Goal: Information Seeking & Learning: Learn about a topic

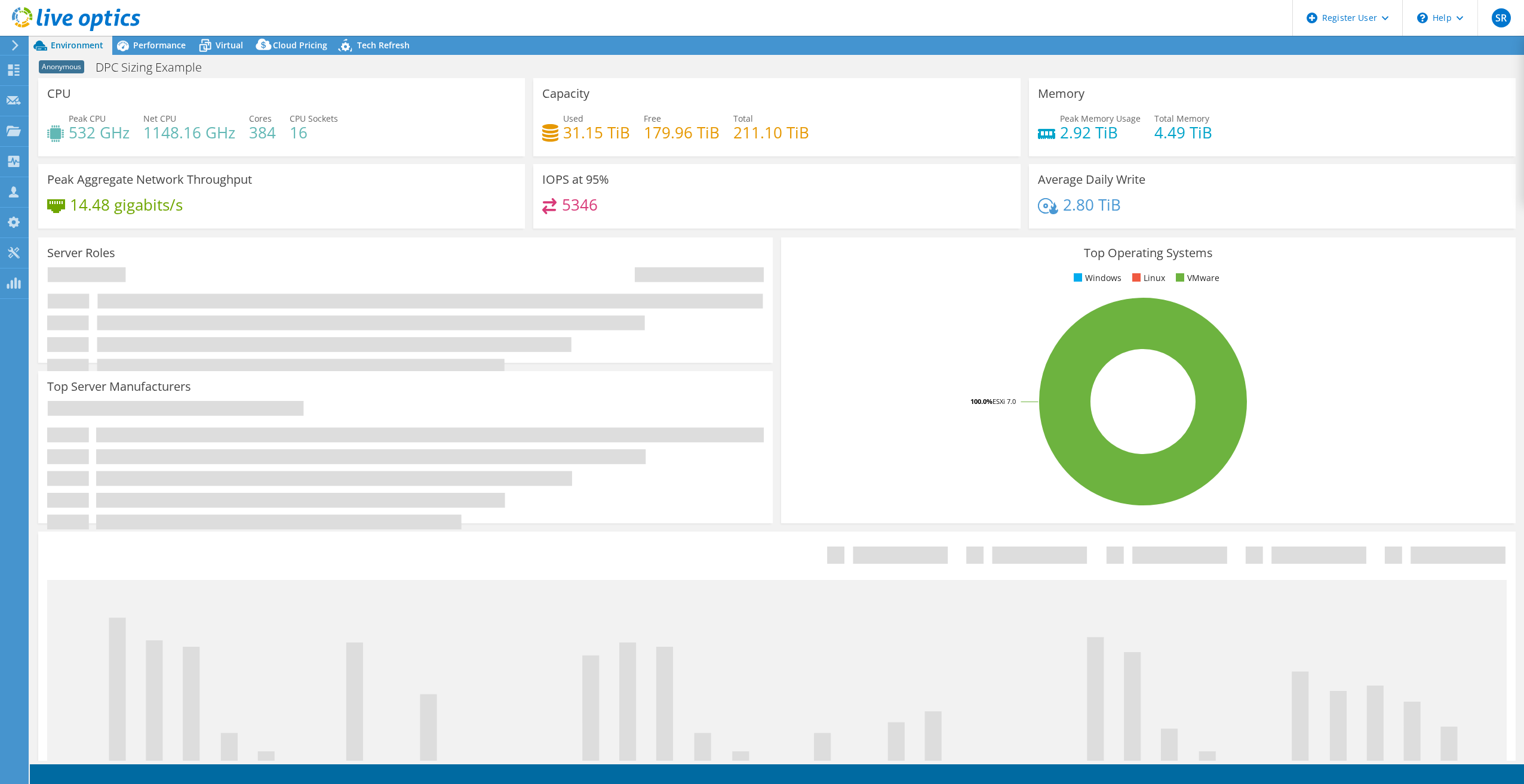
select select "USEast"
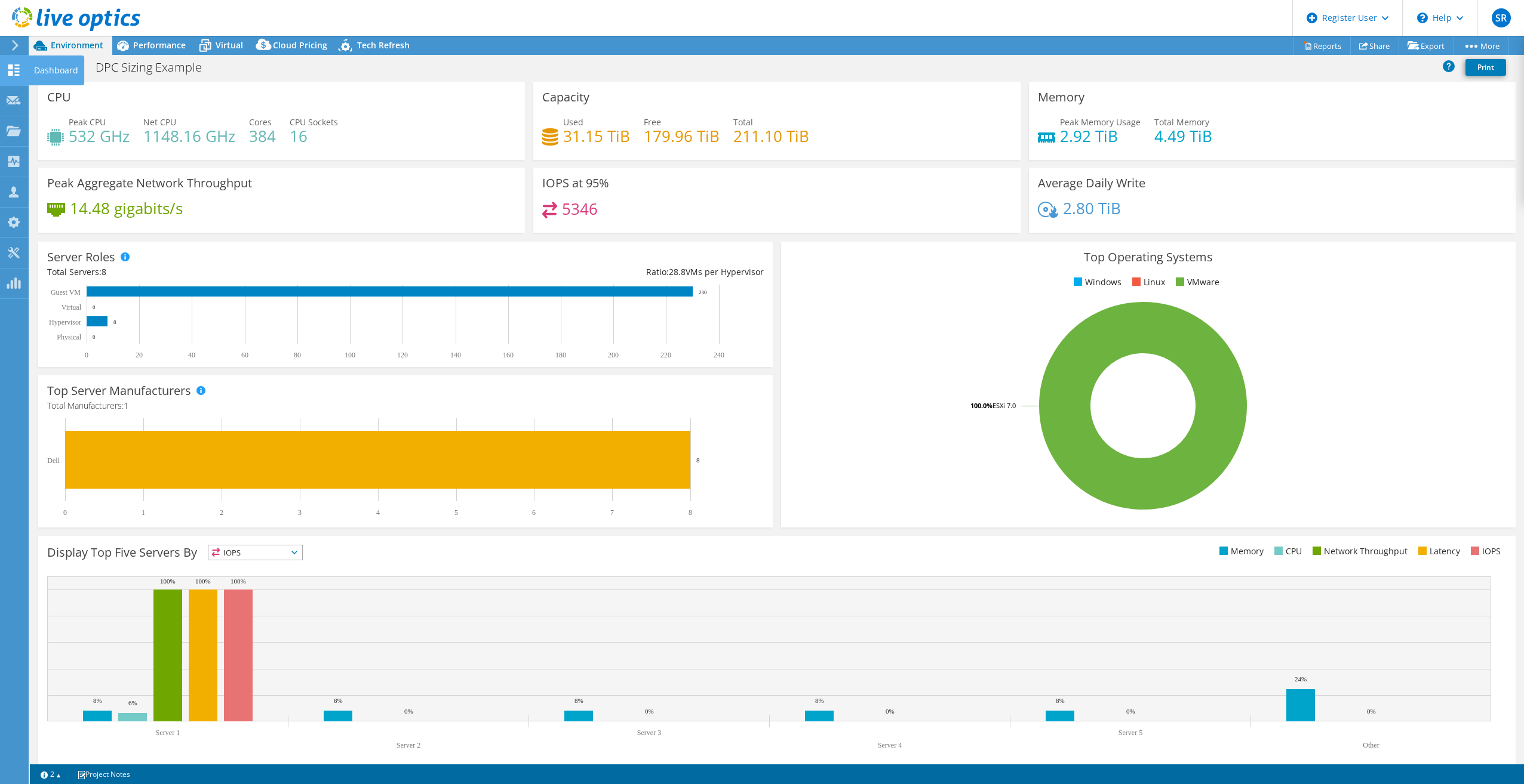
click at [19, 74] on use at bounding box center [14, 70] width 11 height 11
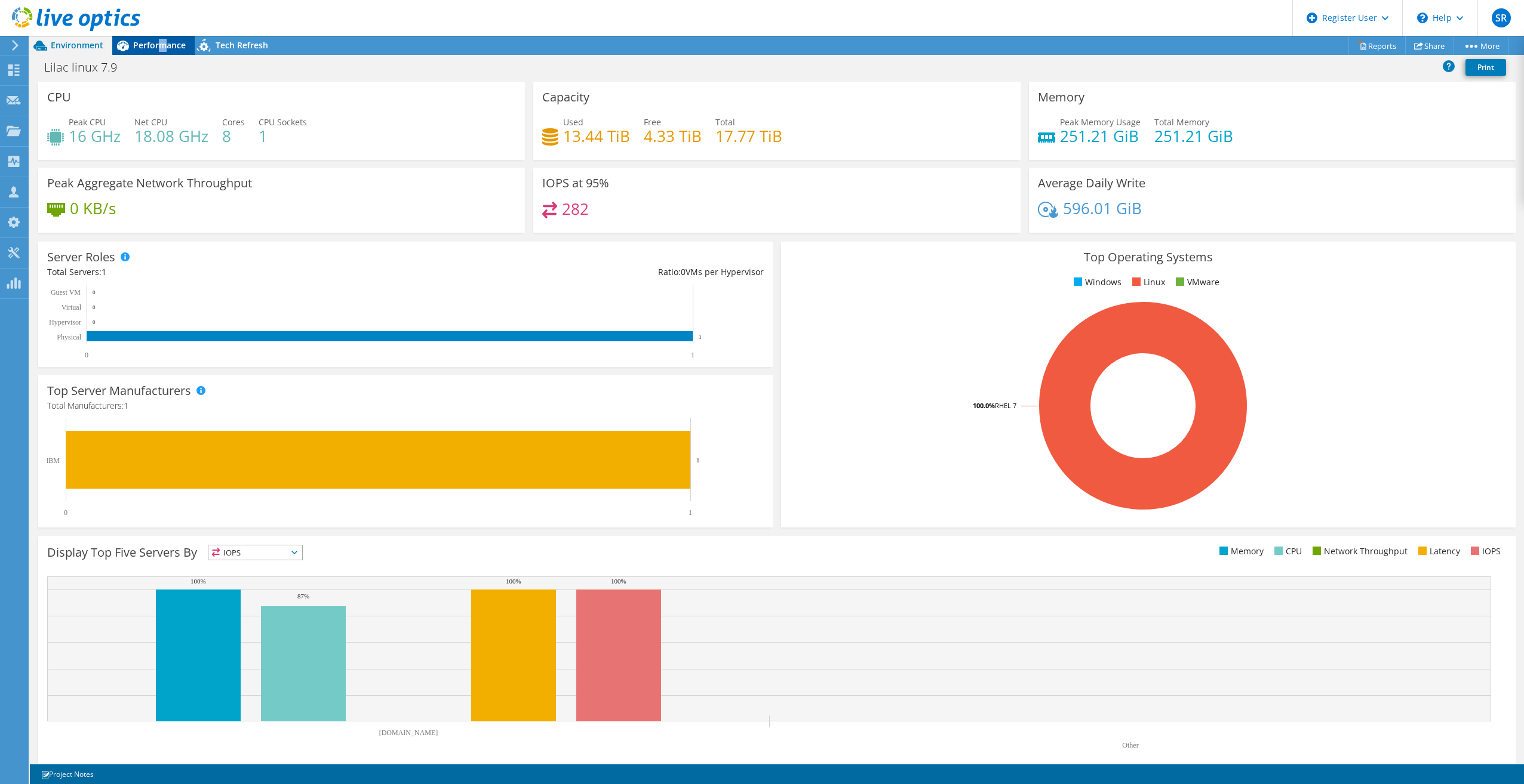
click at [162, 46] on span "Performance" at bounding box center [159, 45] width 52 height 11
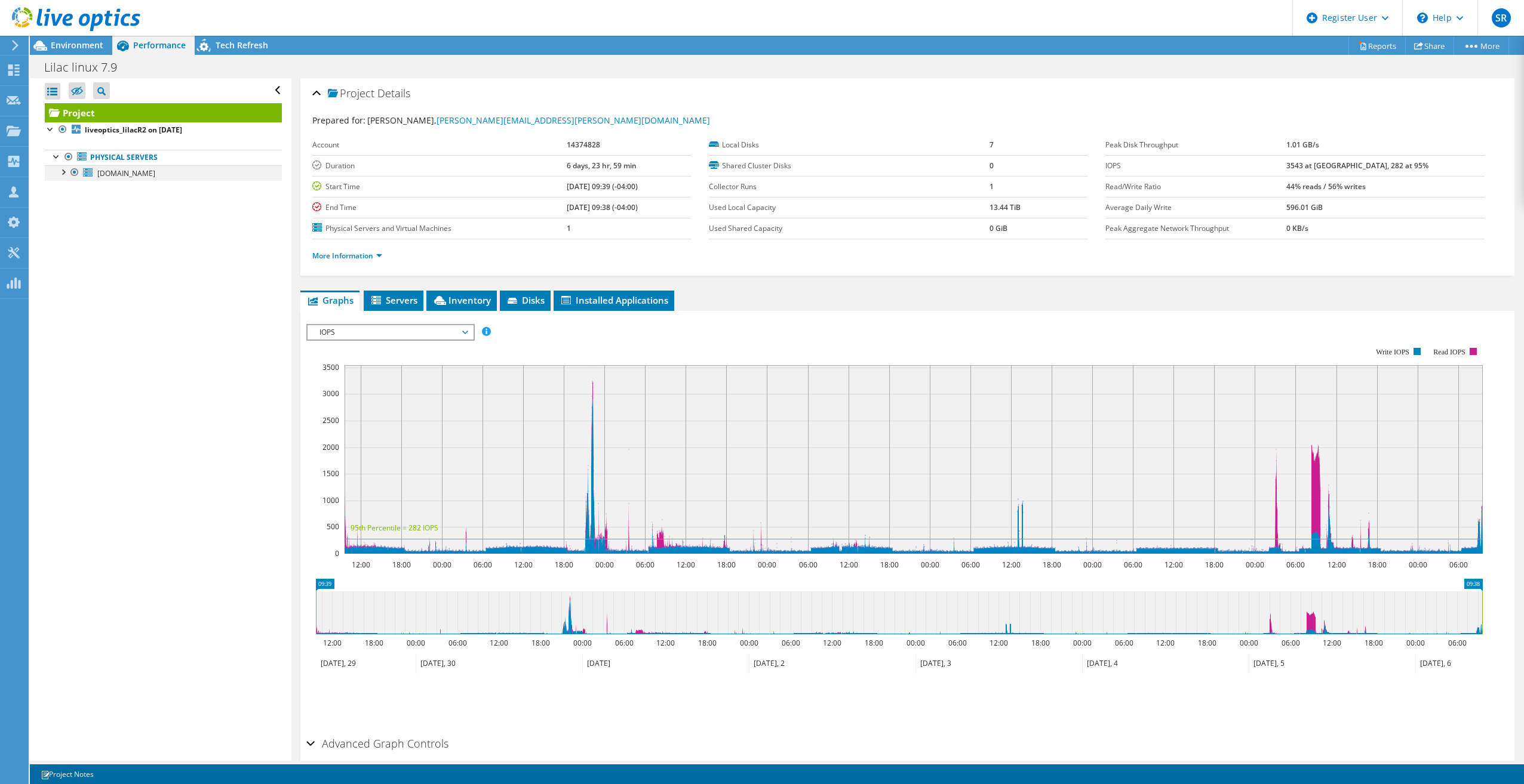
click at [57, 169] on div at bounding box center [63, 171] width 12 height 12
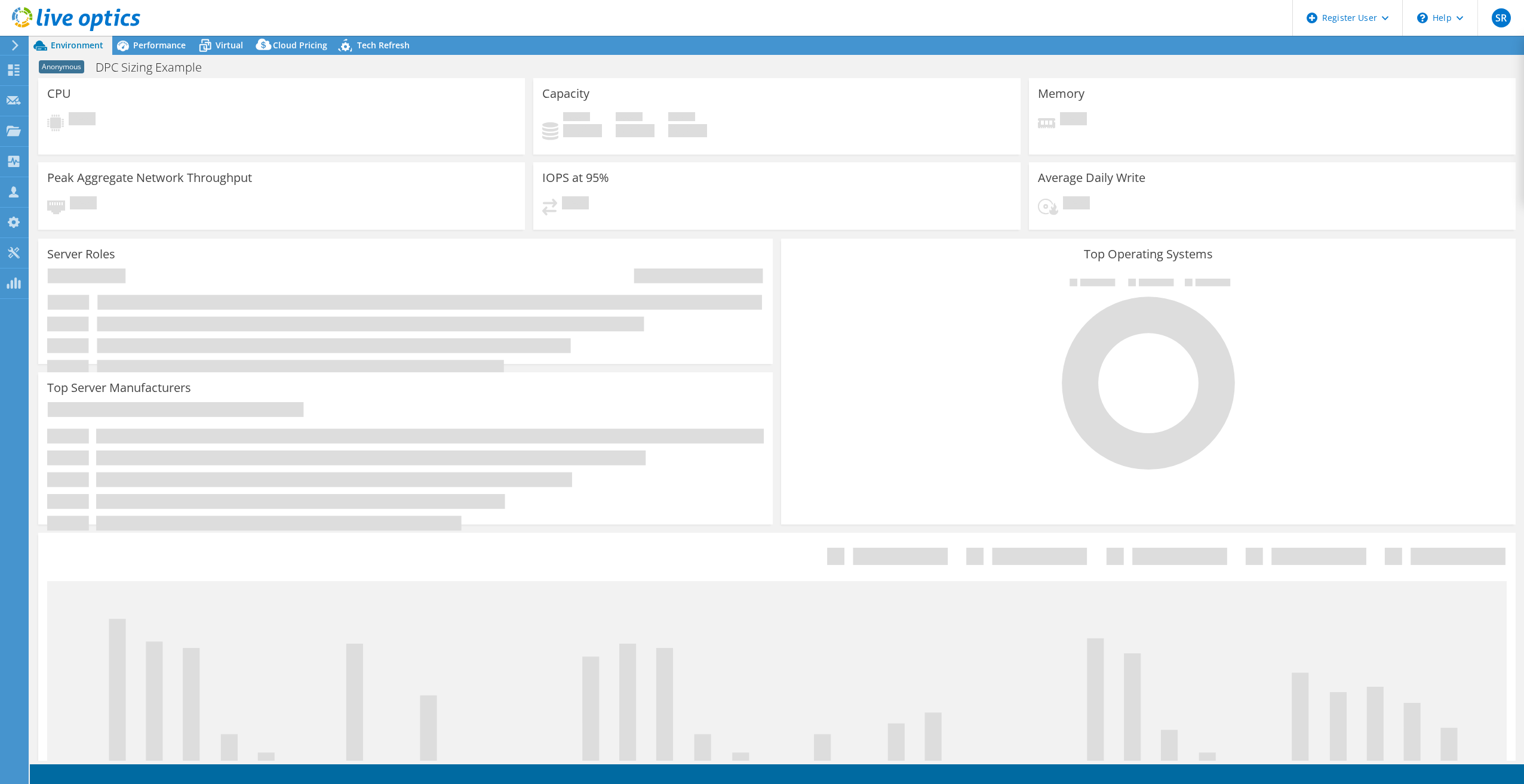
select select "USEast"
select select "USD"
select select "USEast"
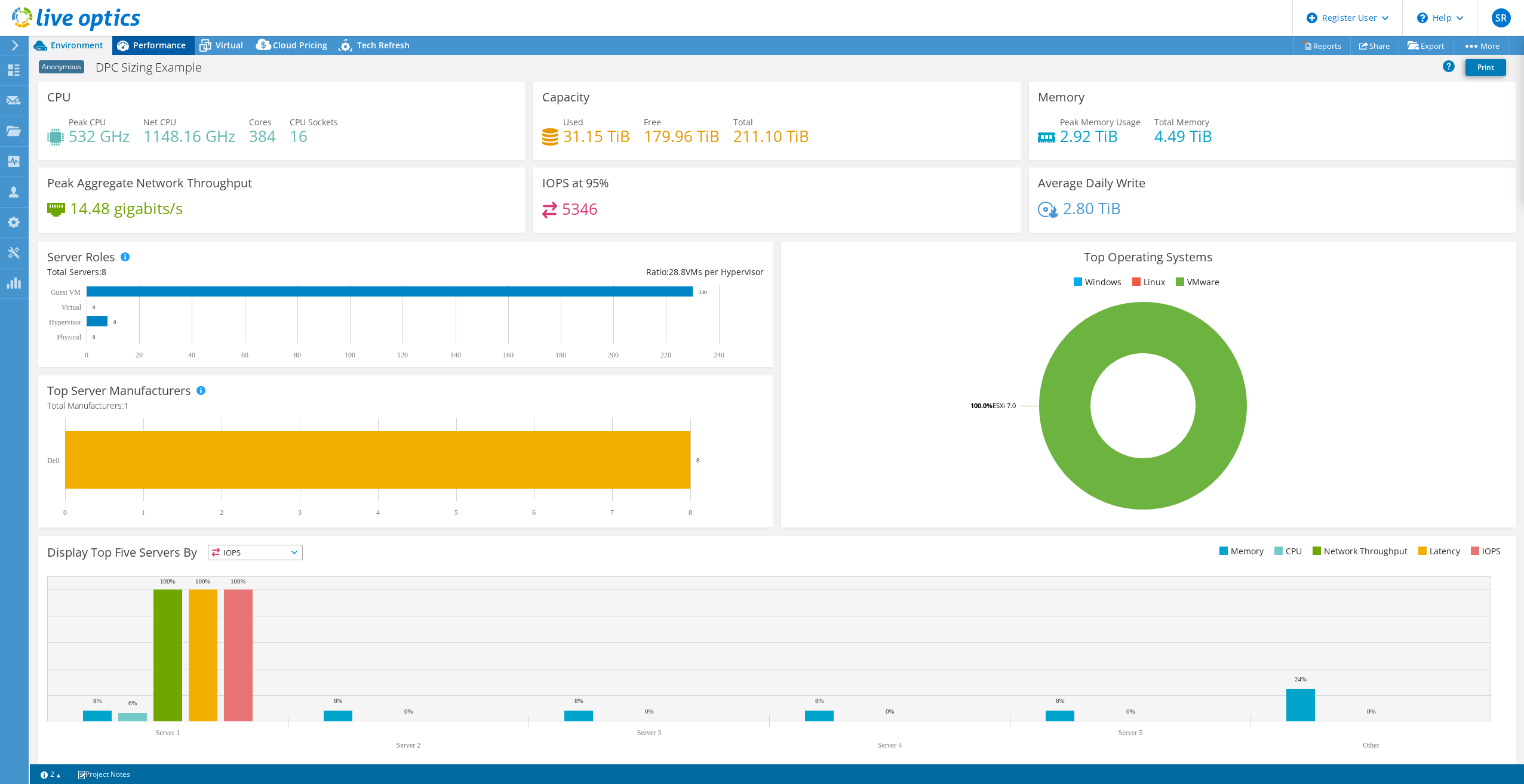
click at [164, 52] on div "Performance" at bounding box center [154, 45] width 82 height 19
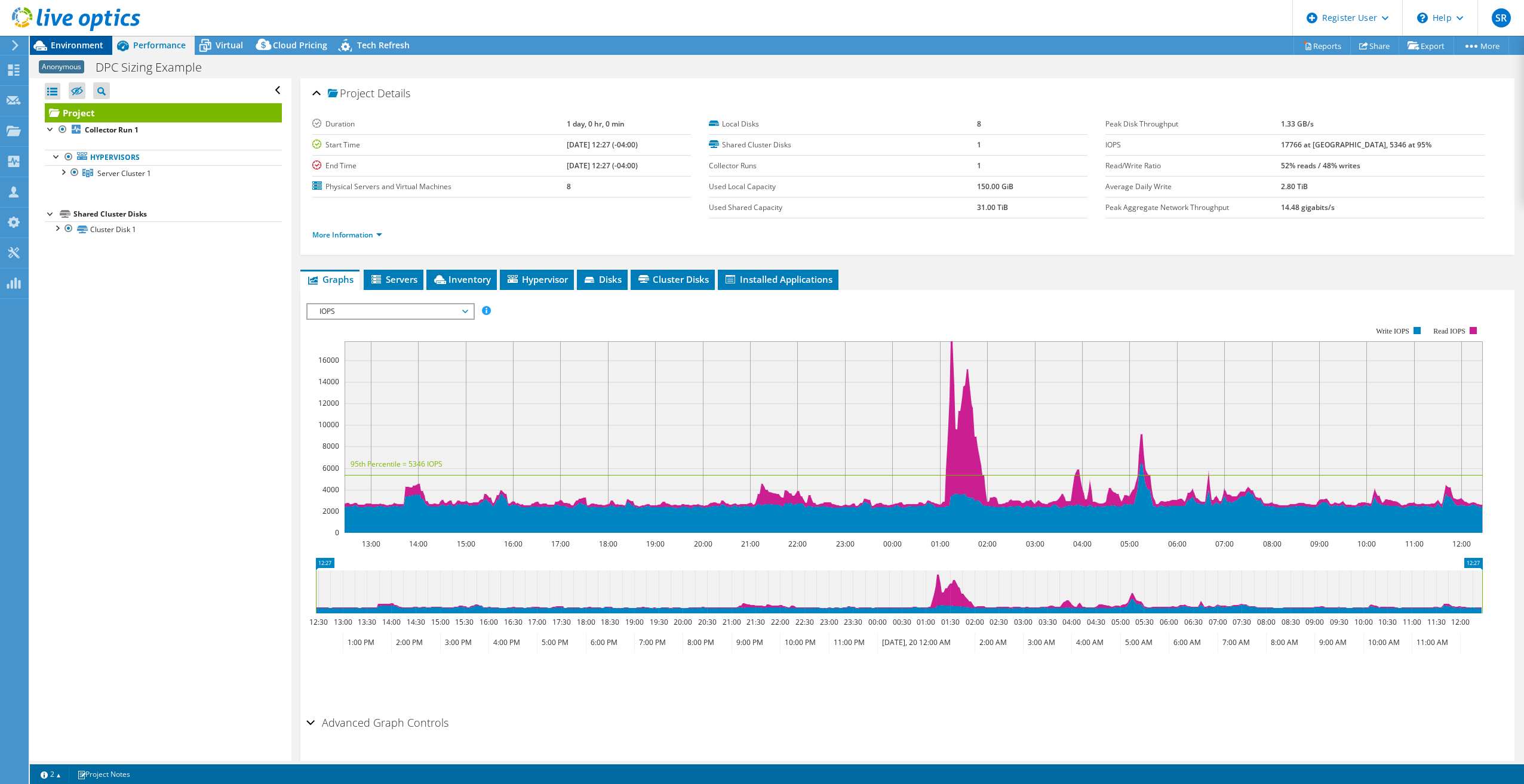
click at [97, 40] on span "Environment" at bounding box center [77, 45] width 52 height 11
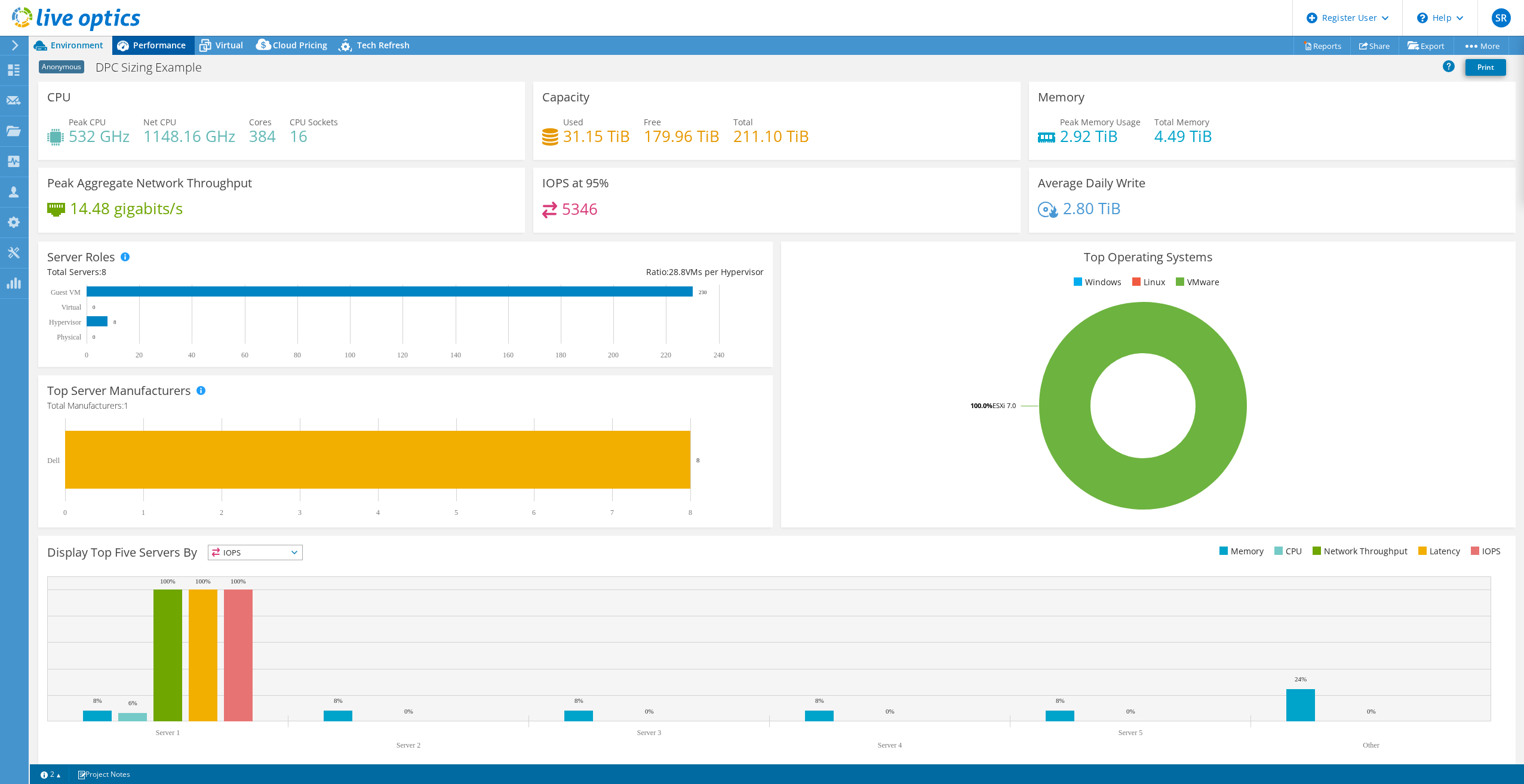
click at [131, 44] on icon at bounding box center [123, 46] width 21 height 21
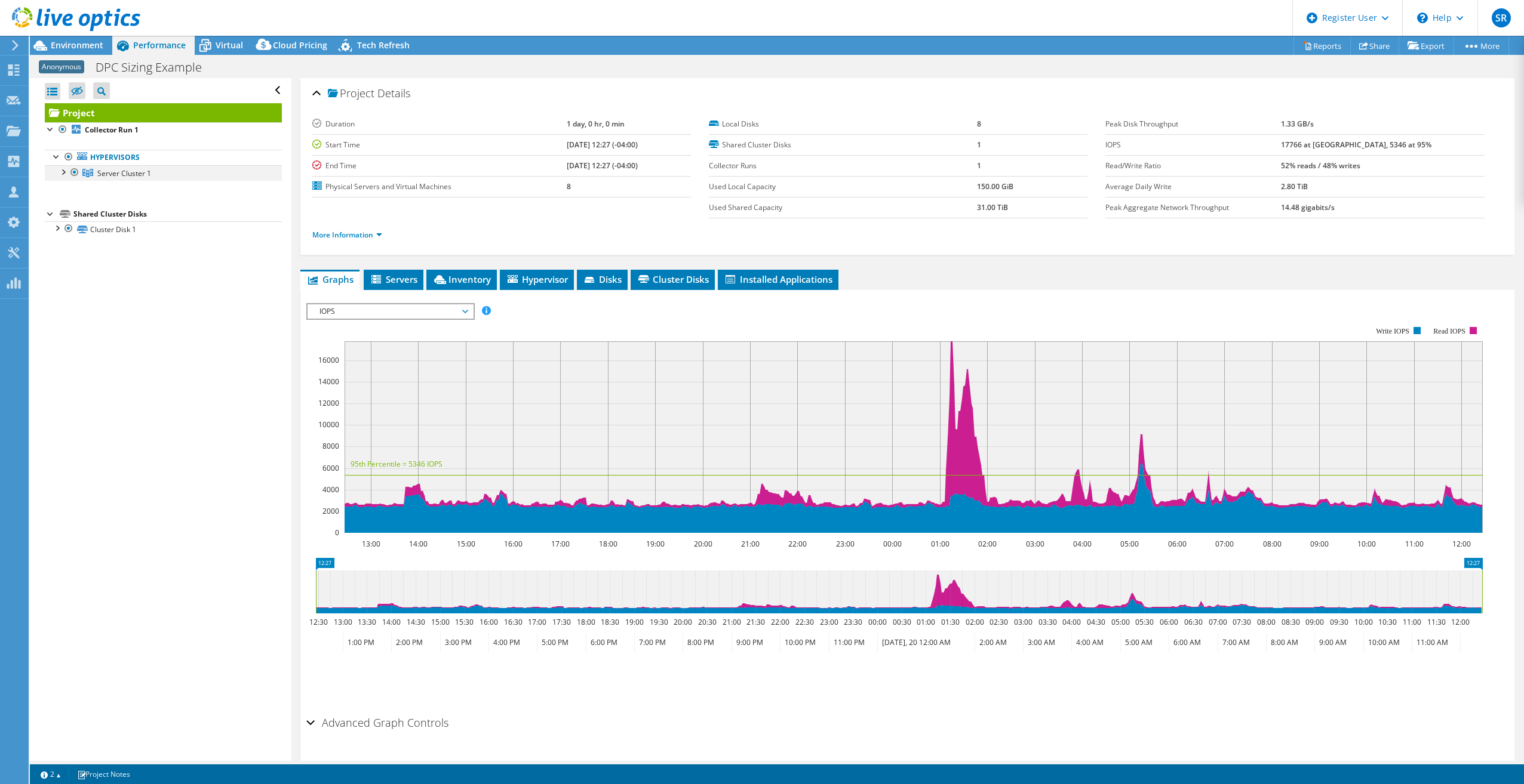
click at [65, 174] on div at bounding box center [63, 171] width 12 height 12
click at [55, 356] on div at bounding box center [56, 353] width 12 height 12
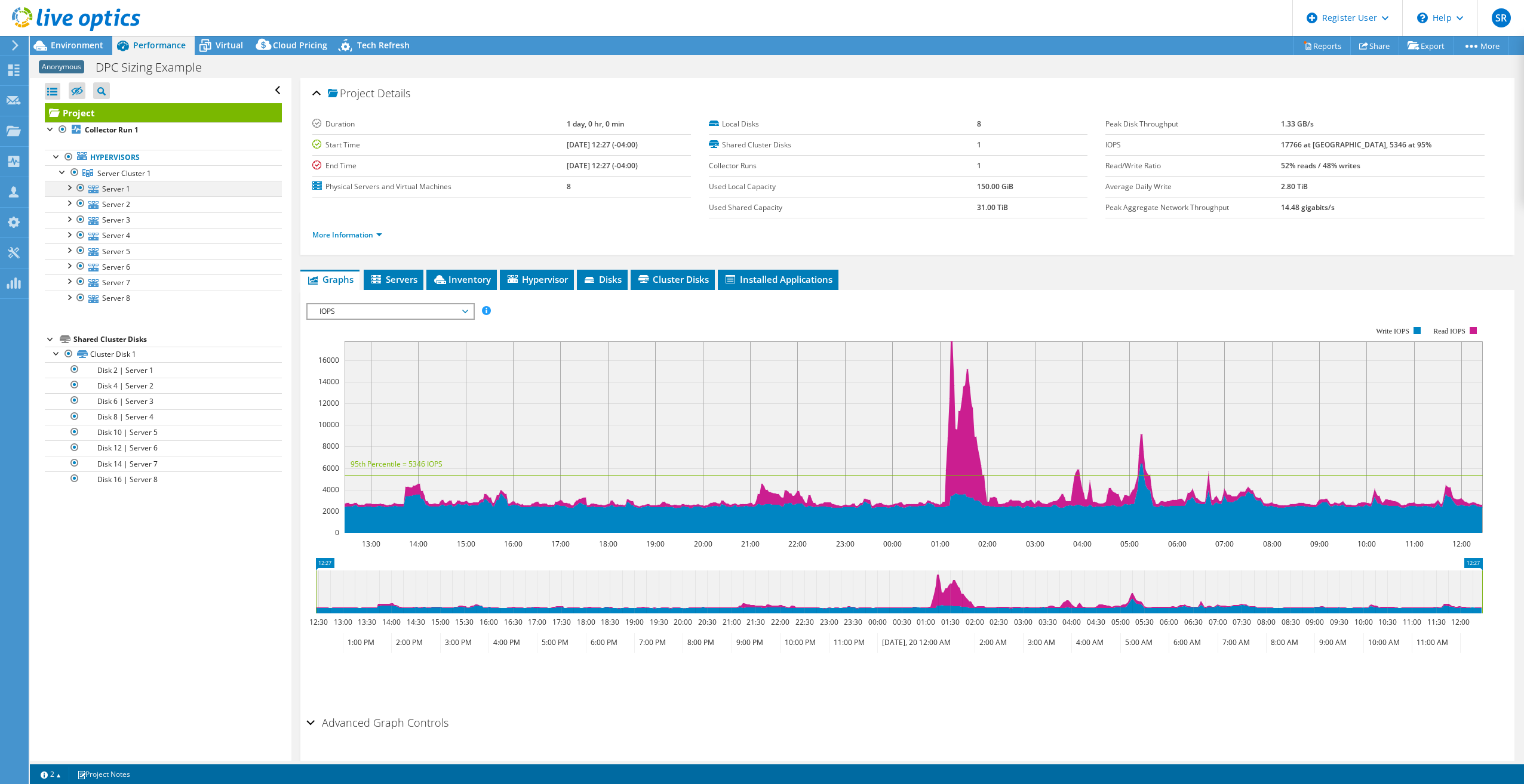
click at [68, 191] on div at bounding box center [68, 186] width 12 height 12
click at [379, 277] on icon at bounding box center [376, 279] width 9 height 8
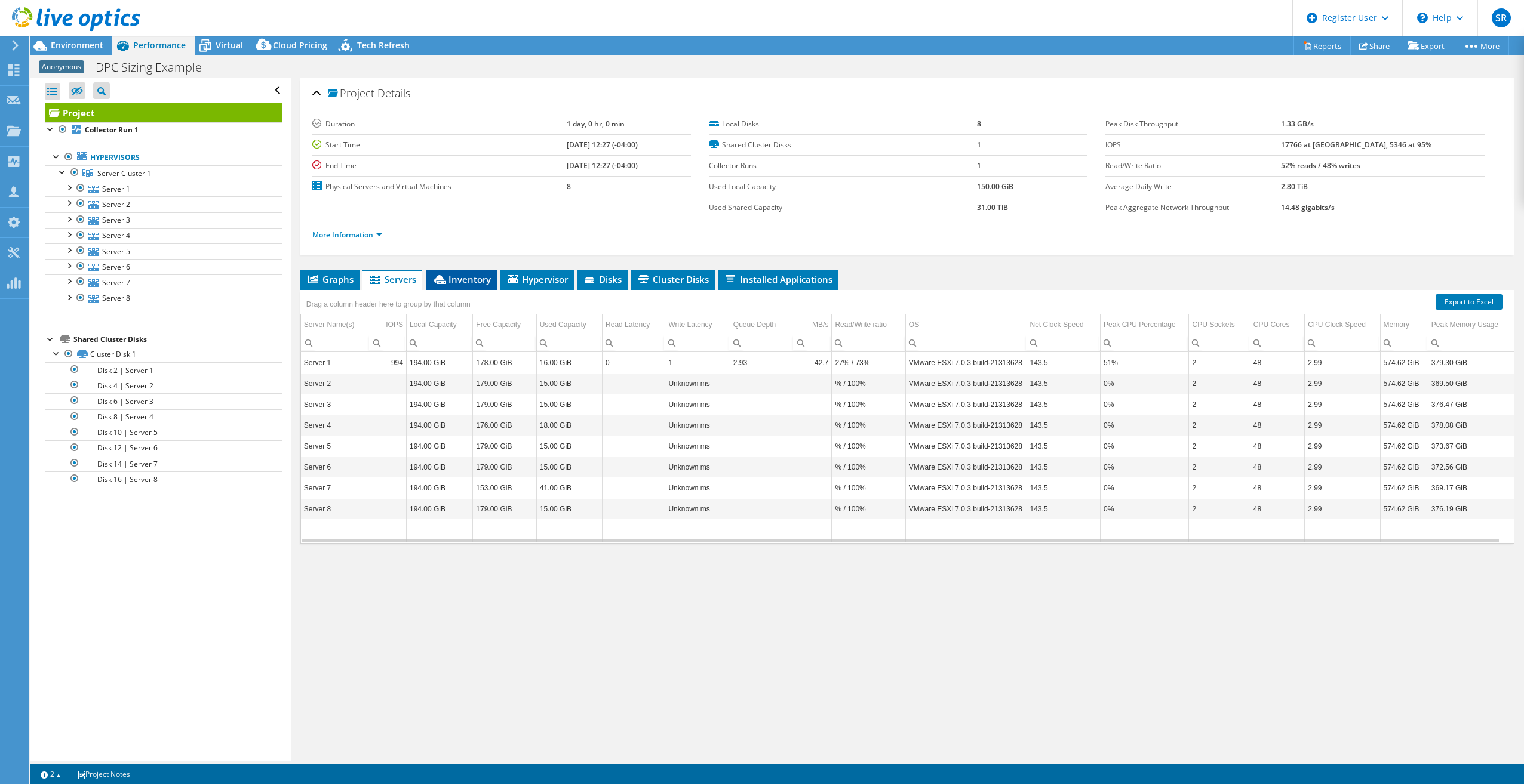
click at [473, 282] on span "Inventory" at bounding box center [462, 279] width 59 height 12
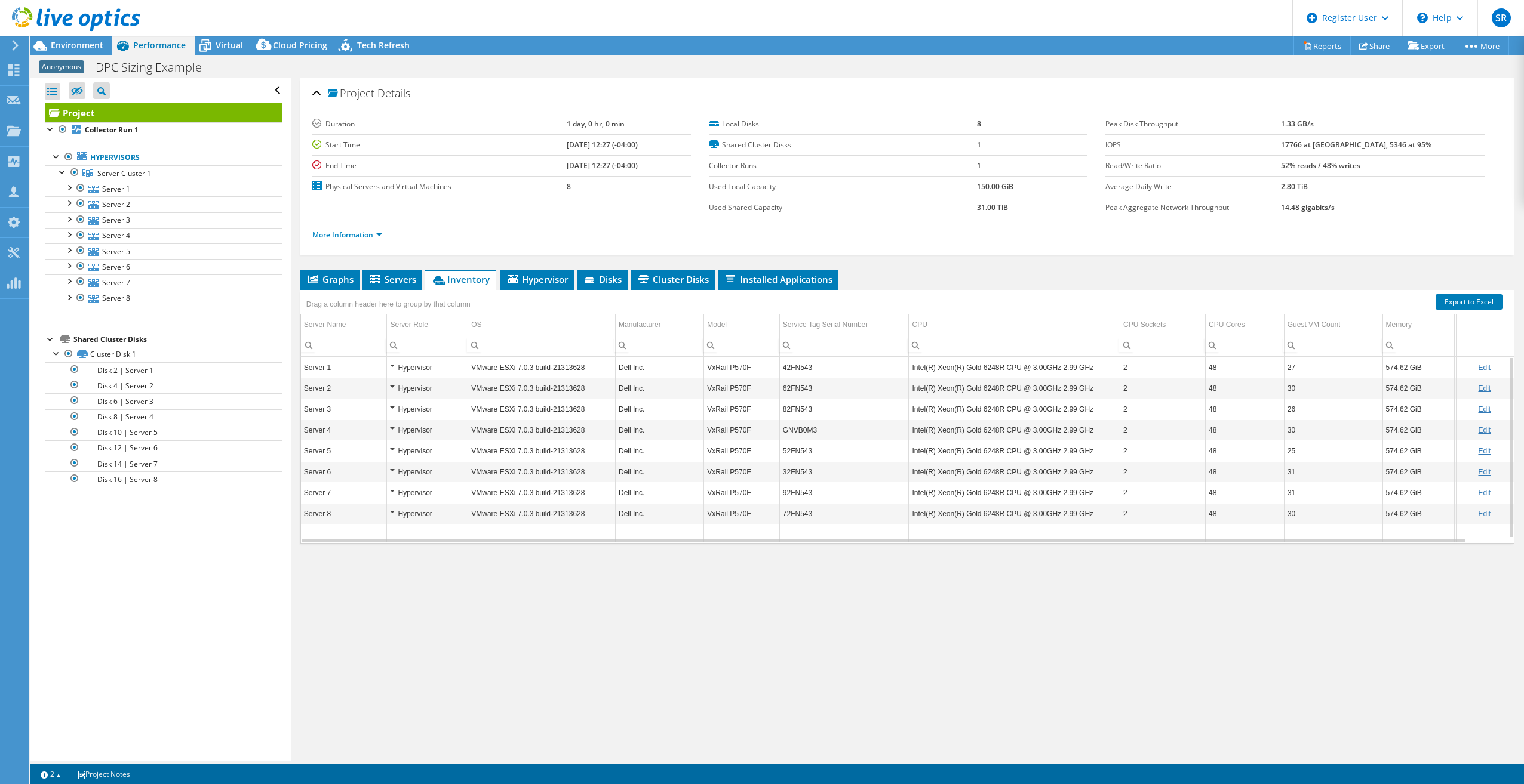
click at [685, 488] on td "Dell Inc." at bounding box center [660, 493] width 88 height 21
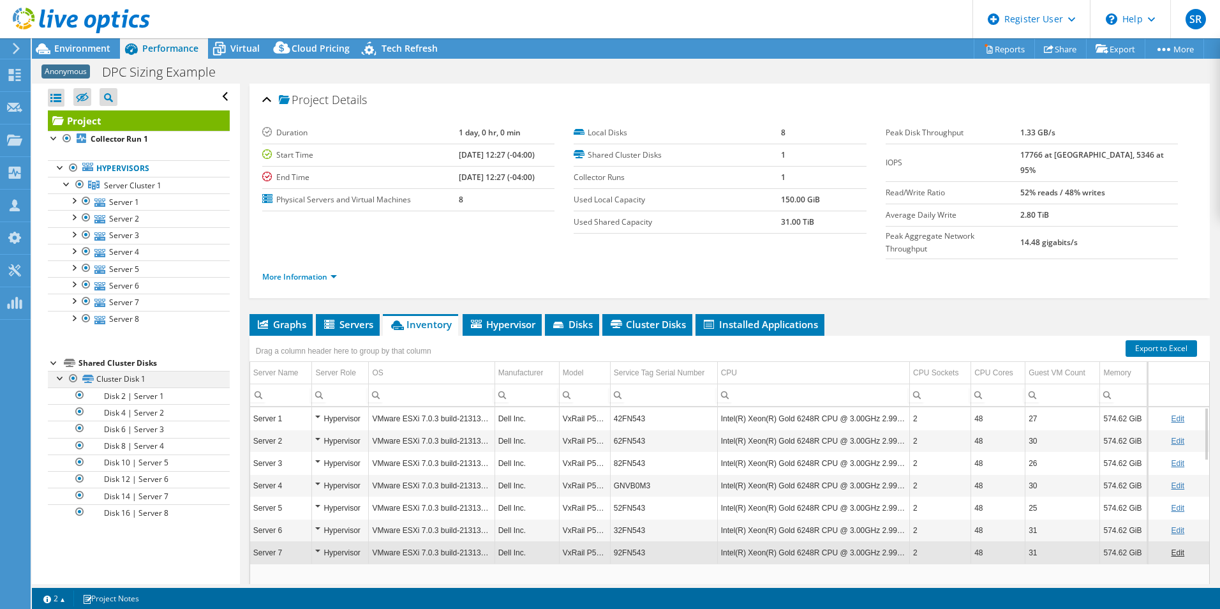
click at [61, 376] on div at bounding box center [60, 377] width 13 height 13
click at [60, 376] on div at bounding box center [60, 377] width 13 height 13
click at [64, 180] on div at bounding box center [67, 183] width 13 height 13
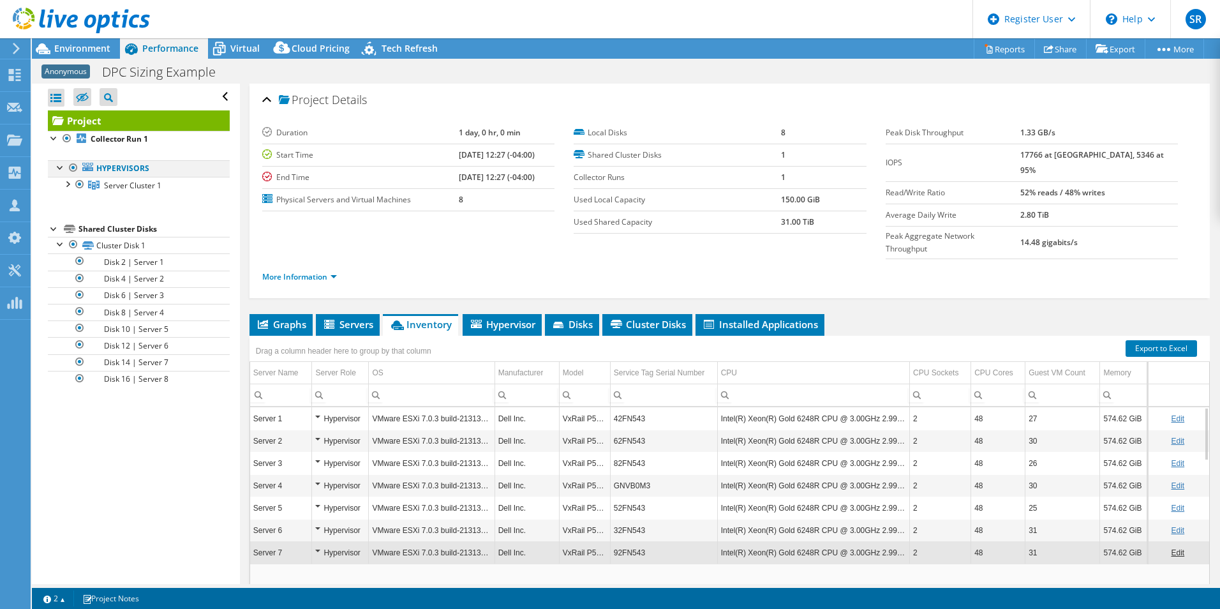
click at [61, 172] on div at bounding box center [60, 166] width 13 height 13
click at [70, 190] on link "Server Cluster 1" at bounding box center [139, 185] width 182 height 17
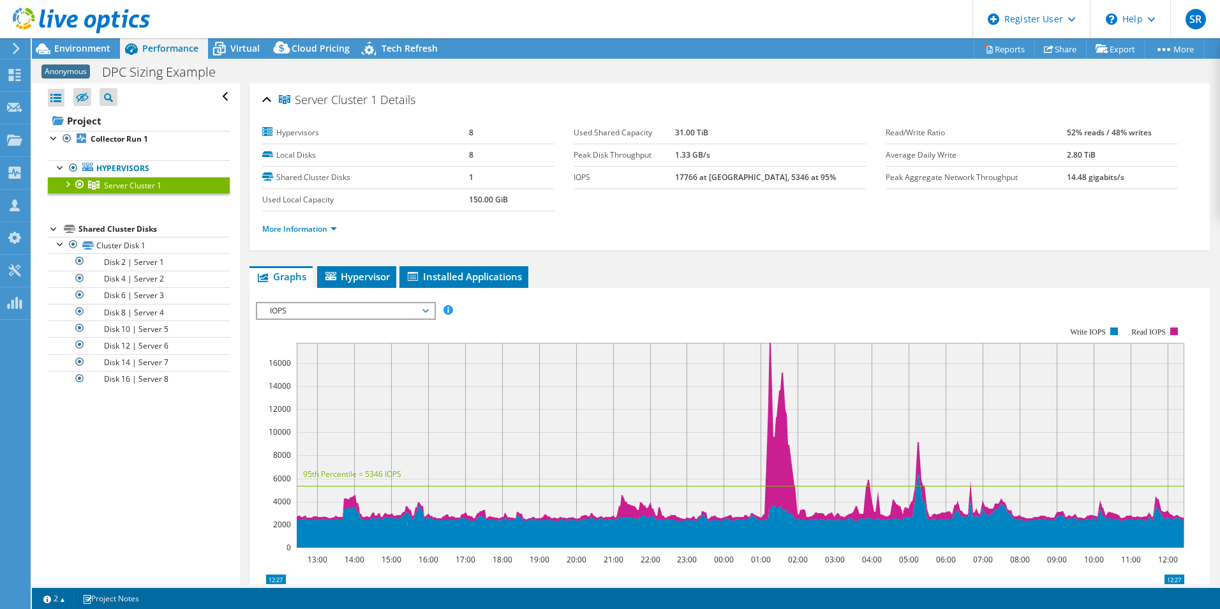
click at [66, 190] on link "Server Cluster 1" at bounding box center [139, 185] width 182 height 17
click at [66, 184] on div at bounding box center [67, 183] width 13 height 13
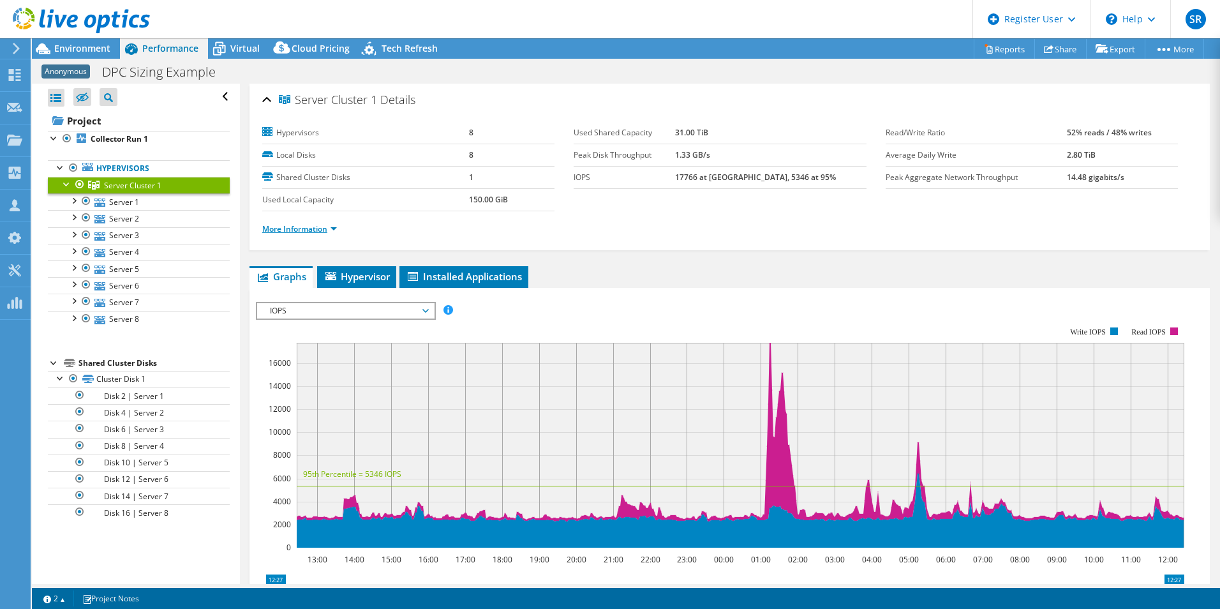
click at [333, 231] on link "More Information" at bounding box center [299, 228] width 75 height 11
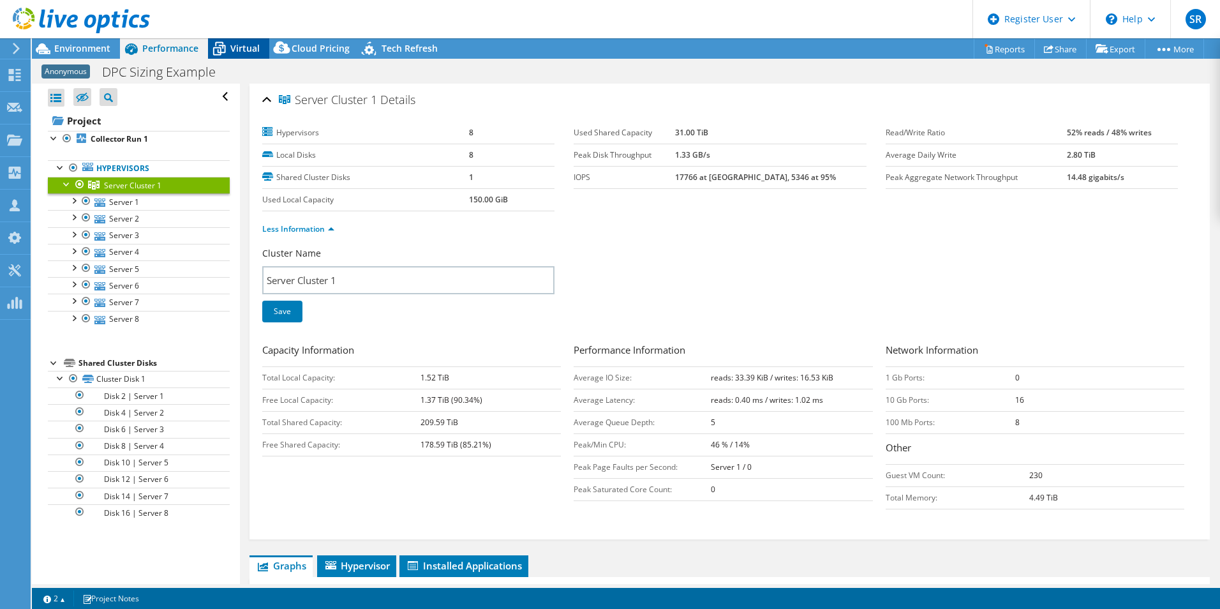
click at [242, 50] on span "Virtual" at bounding box center [244, 48] width 29 height 12
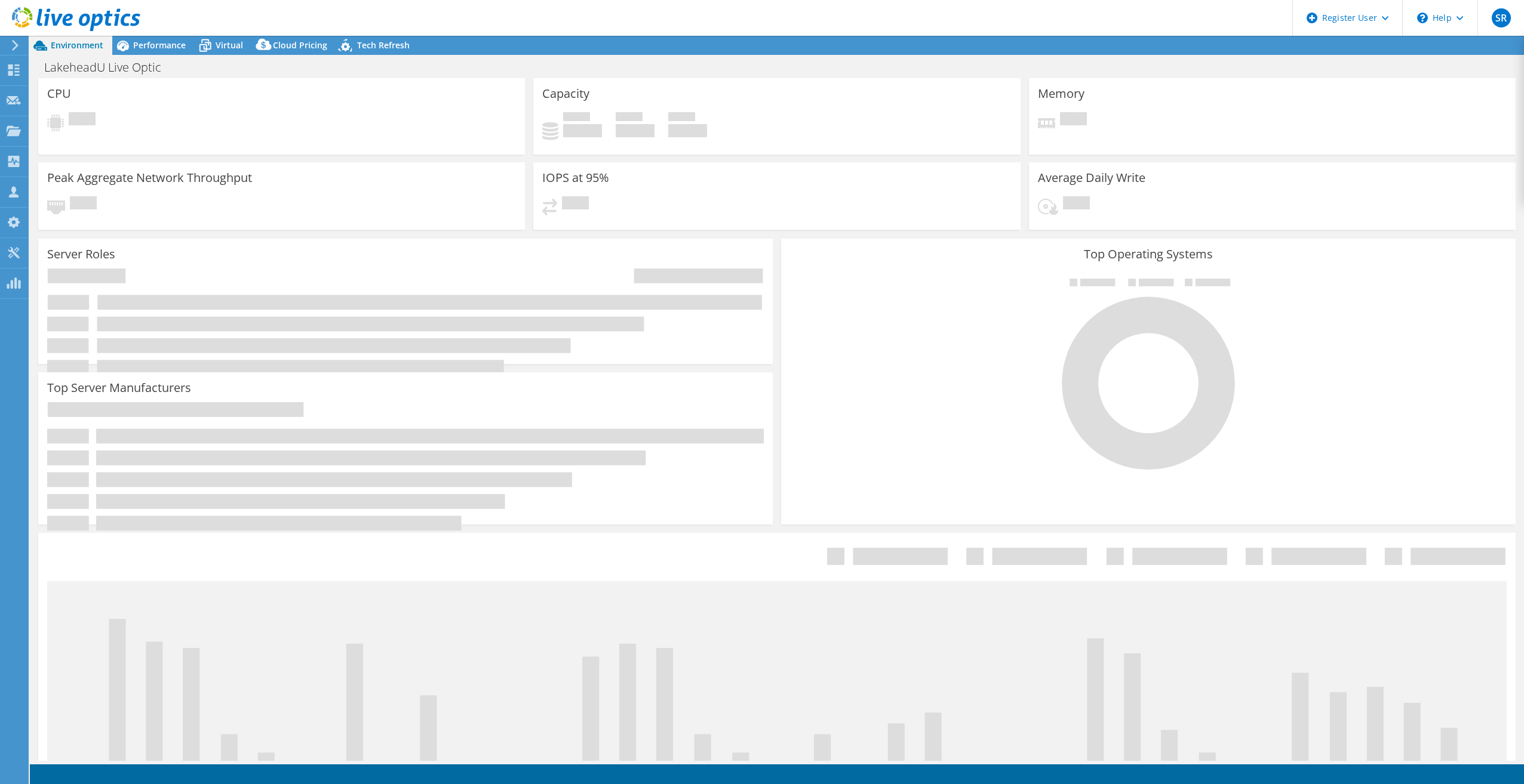
select select "[GEOGRAPHIC_DATA]"
select select "CAD"
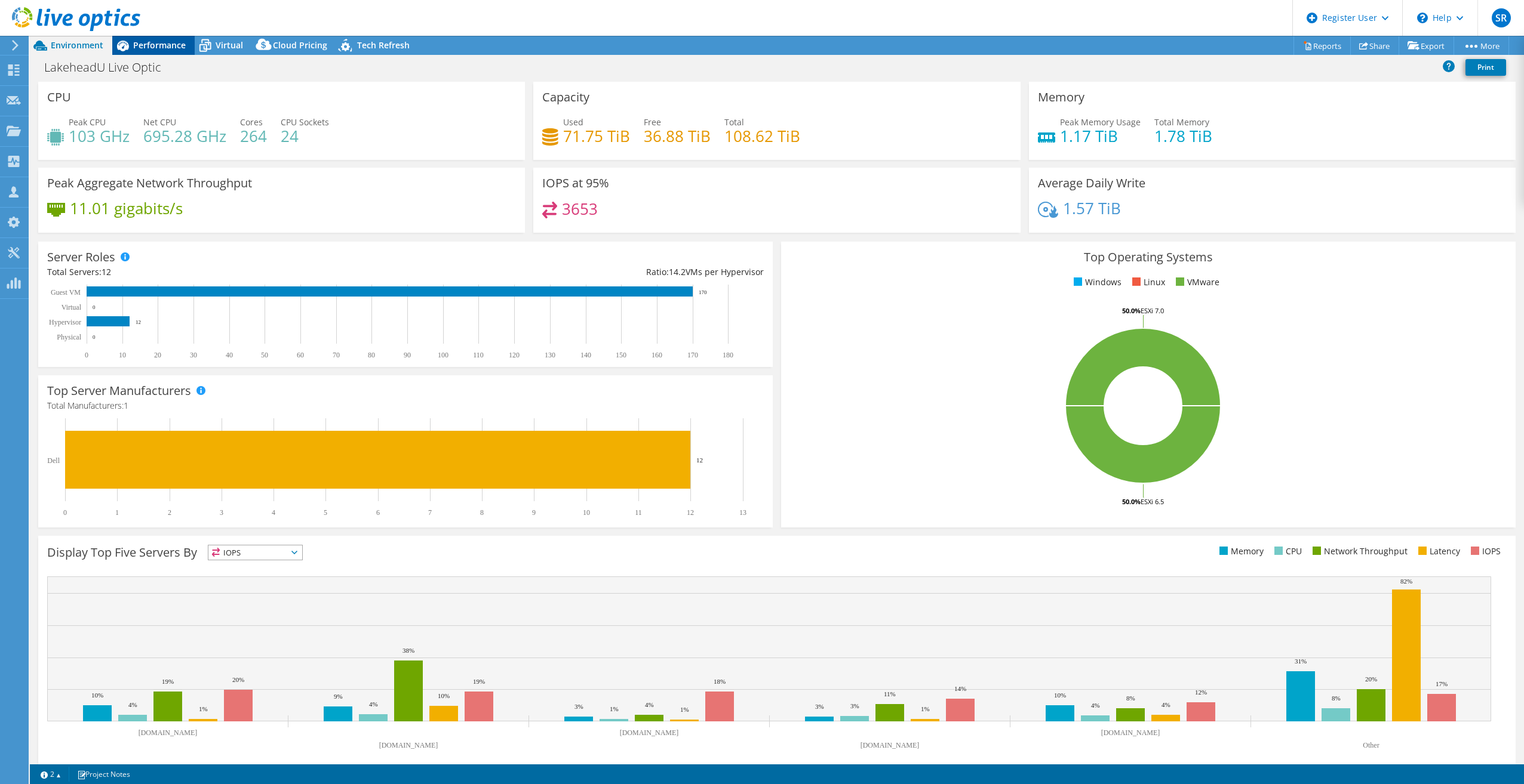
click at [143, 49] on span "Performance" at bounding box center [159, 45] width 52 height 11
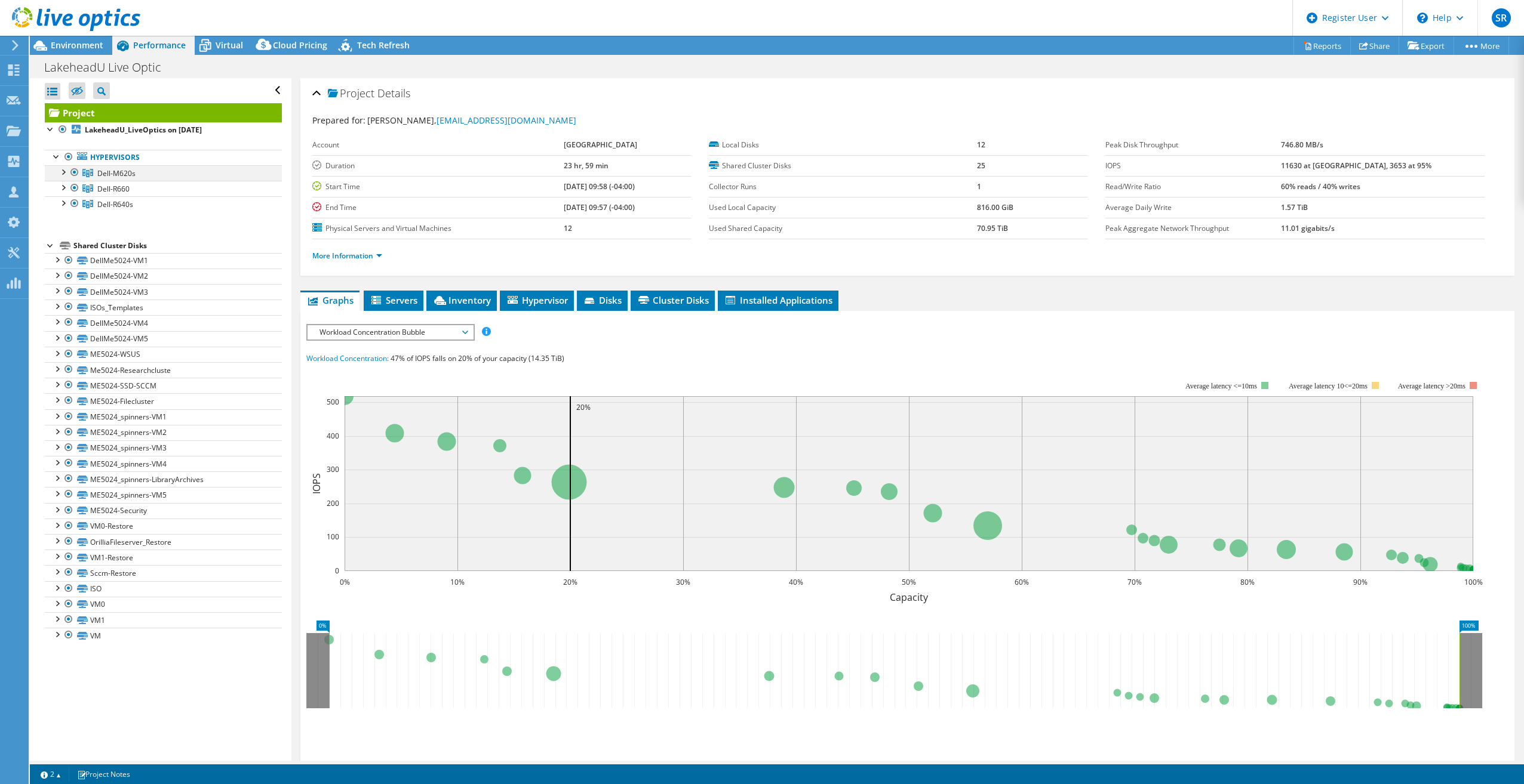
click at [60, 172] on div at bounding box center [63, 171] width 12 height 12
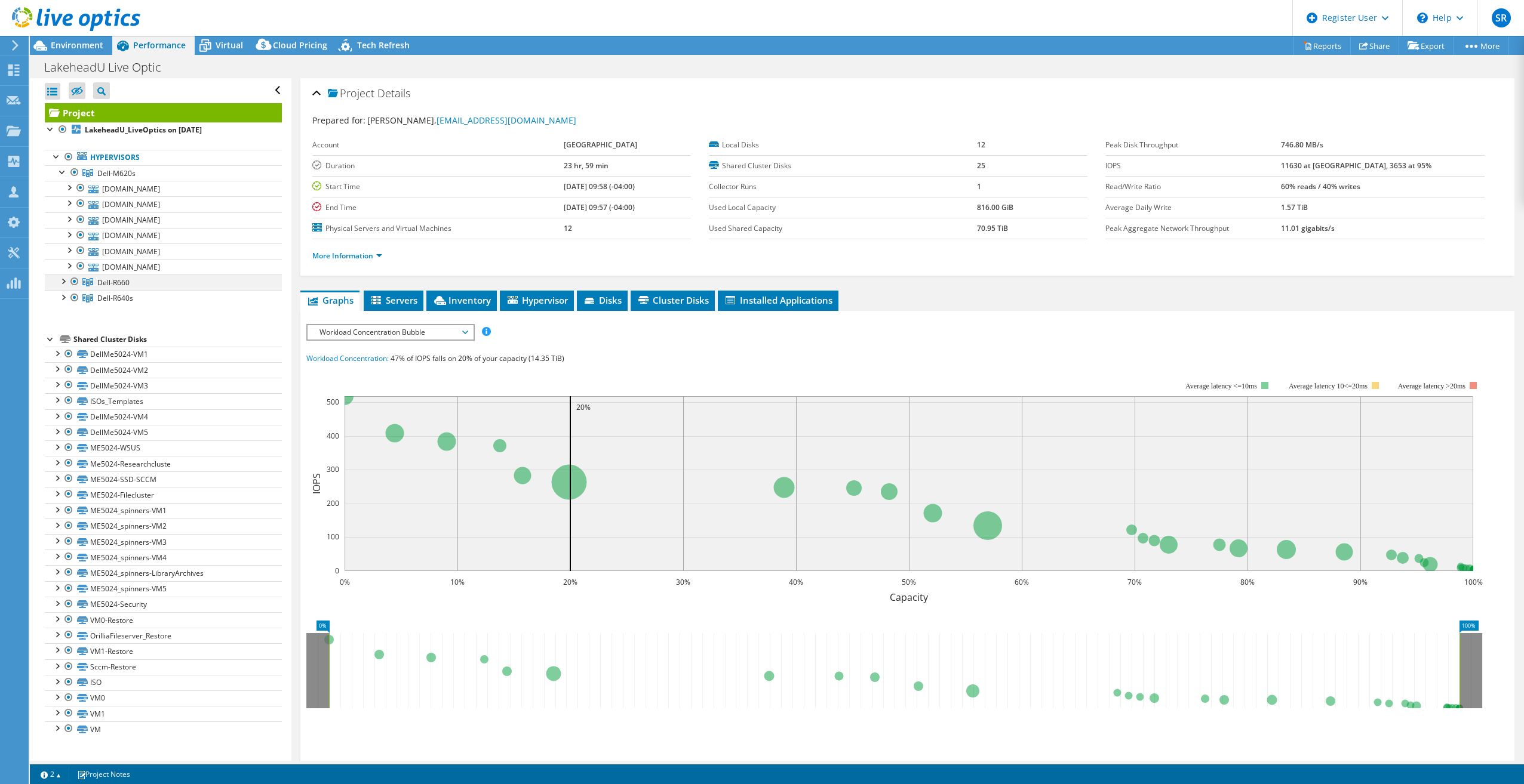
click at [59, 283] on div at bounding box center [63, 280] width 12 height 12
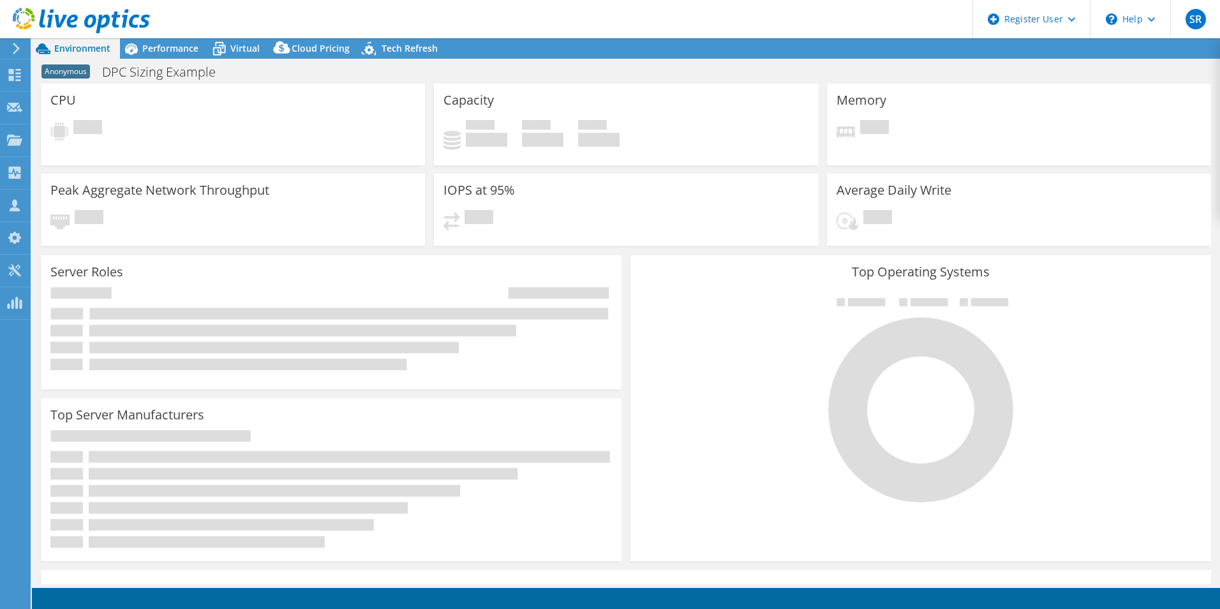
select select "USD"
select select "USEast"
